Goal: Task Accomplishment & Management: Use online tool/utility

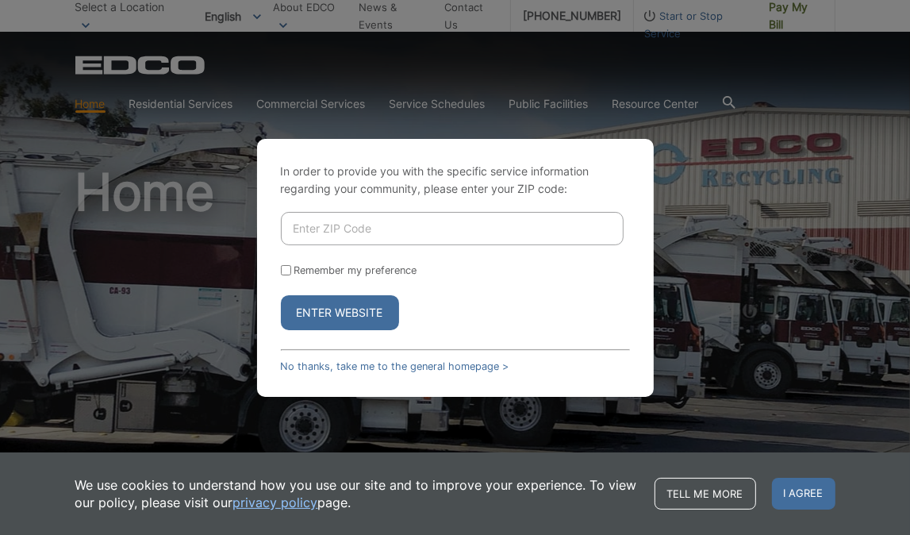
click at [341, 225] on input "Enter ZIP Code" at bounding box center [452, 228] width 343 height 33
type input "92040"
click at [285, 269] on input "Remember my preference" at bounding box center [286, 270] width 10 height 10
checkbox input "true"
click at [335, 306] on button "Enter Website" at bounding box center [340, 312] width 118 height 35
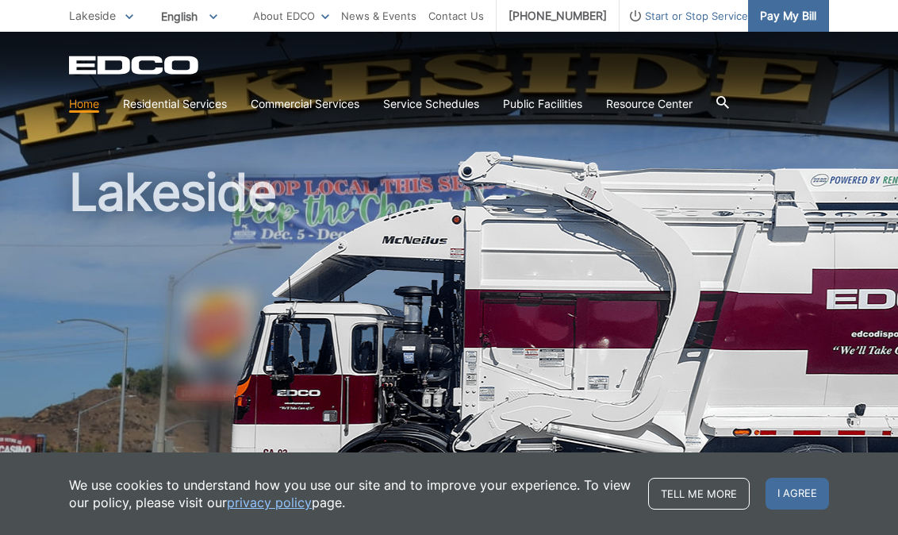
click at [796, 18] on span "Pay My Bill" at bounding box center [788, 15] width 56 height 17
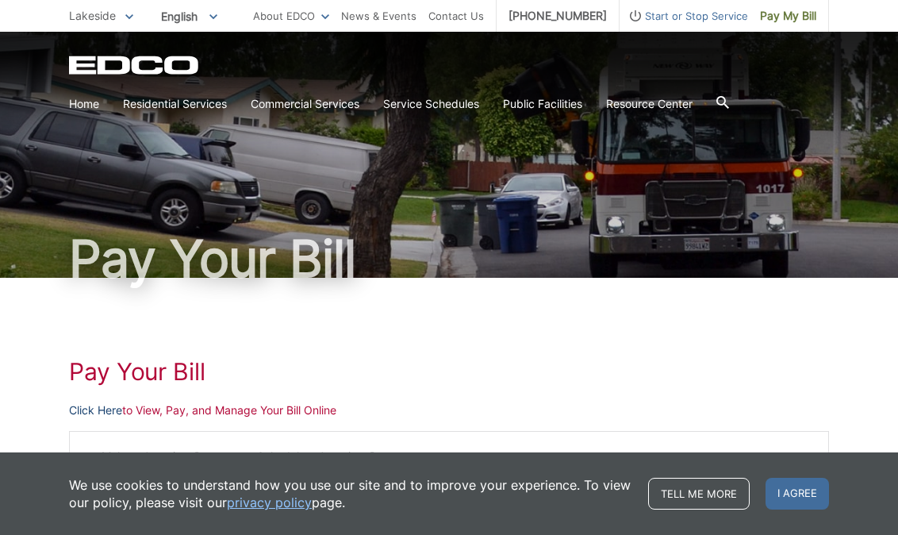
click at [90, 412] on link "Click Here" at bounding box center [95, 409] width 53 height 17
